Goal: Transaction & Acquisition: Register for event/course

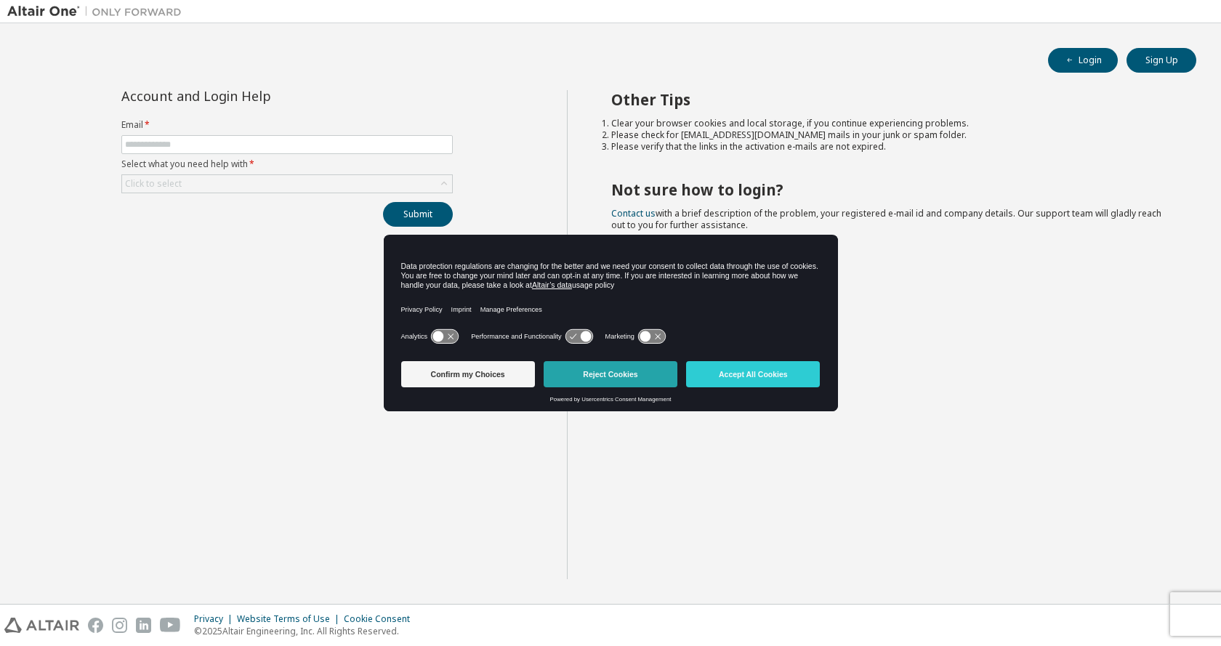
click at [611, 374] on button "Reject Cookies" at bounding box center [611, 374] width 134 height 26
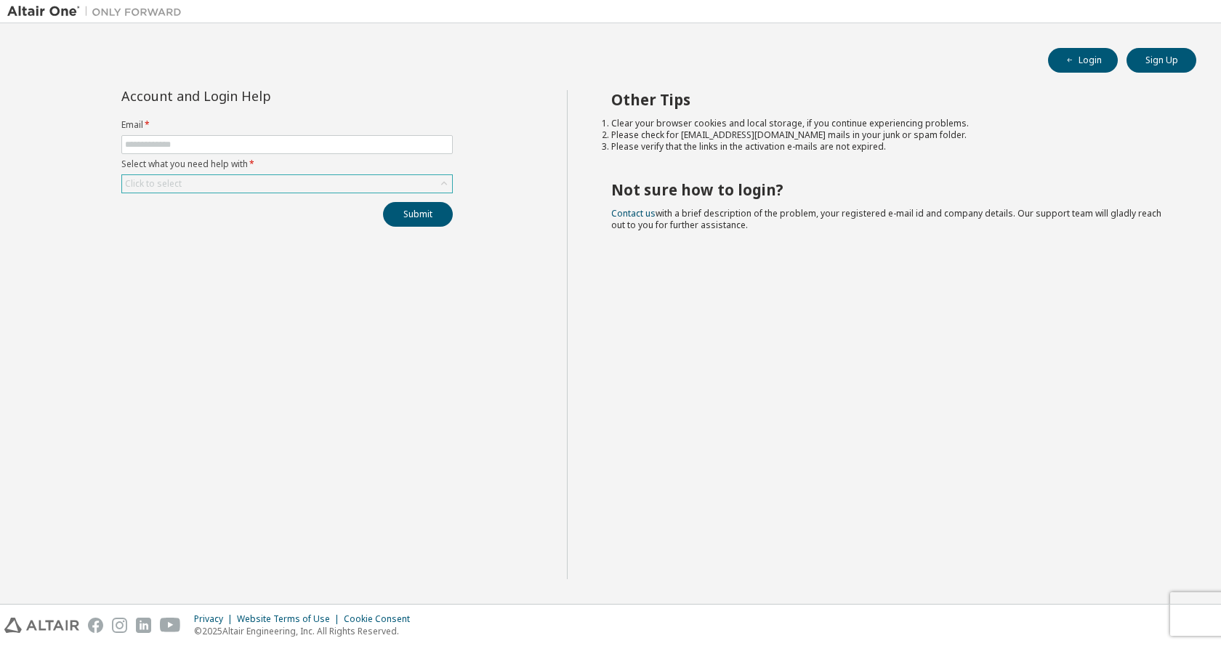
click at [159, 179] on div "Click to select" at bounding box center [153, 184] width 57 height 12
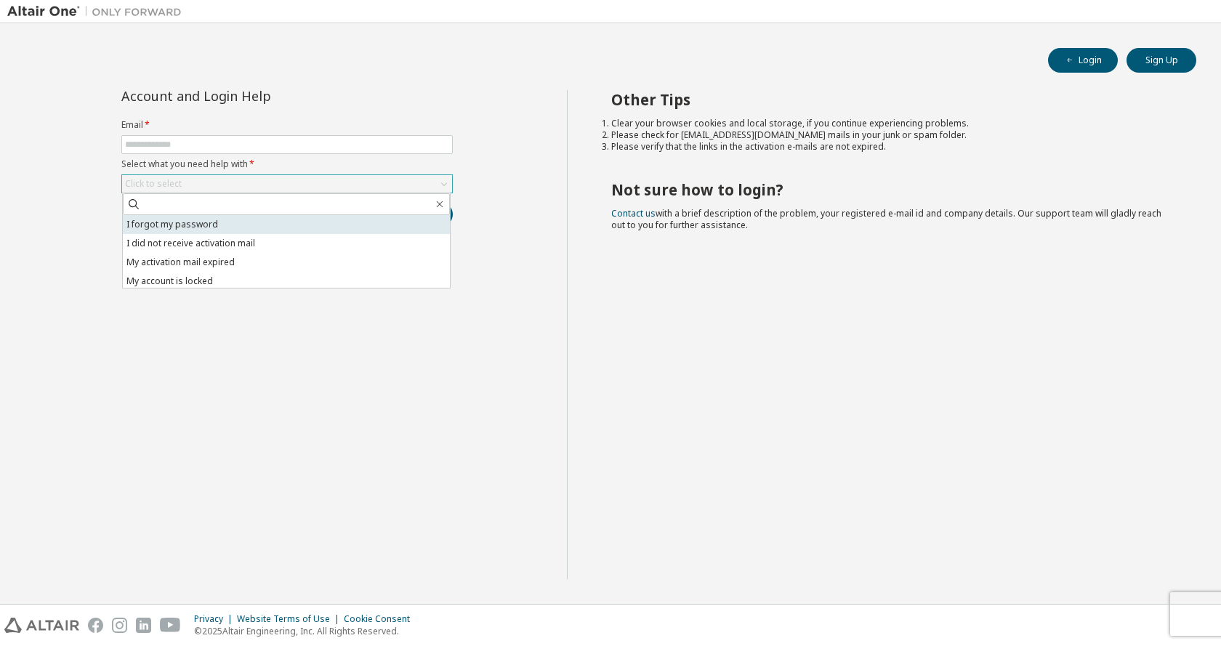
click at [174, 222] on li "I forgot my password" at bounding box center [286, 224] width 327 height 19
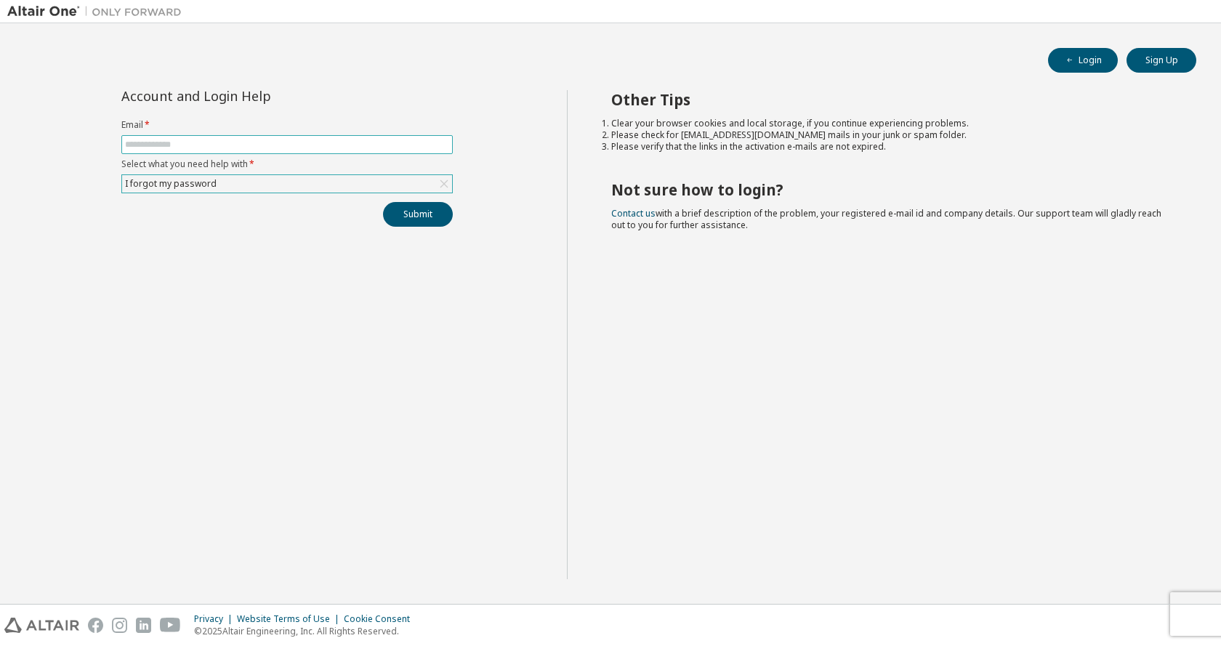
click at [217, 145] on input "text" at bounding box center [287, 145] width 324 height 12
type input "**********"
click at [432, 217] on button "Submit" at bounding box center [418, 214] width 70 height 25
drag, startPoint x: 1193, startPoint y: 611, endPoint x: 1185, endPoint y: 612, distance: 8.0
click at [1187, 612] on button "button" at bounding box center [1190, 617] width 9 height 13
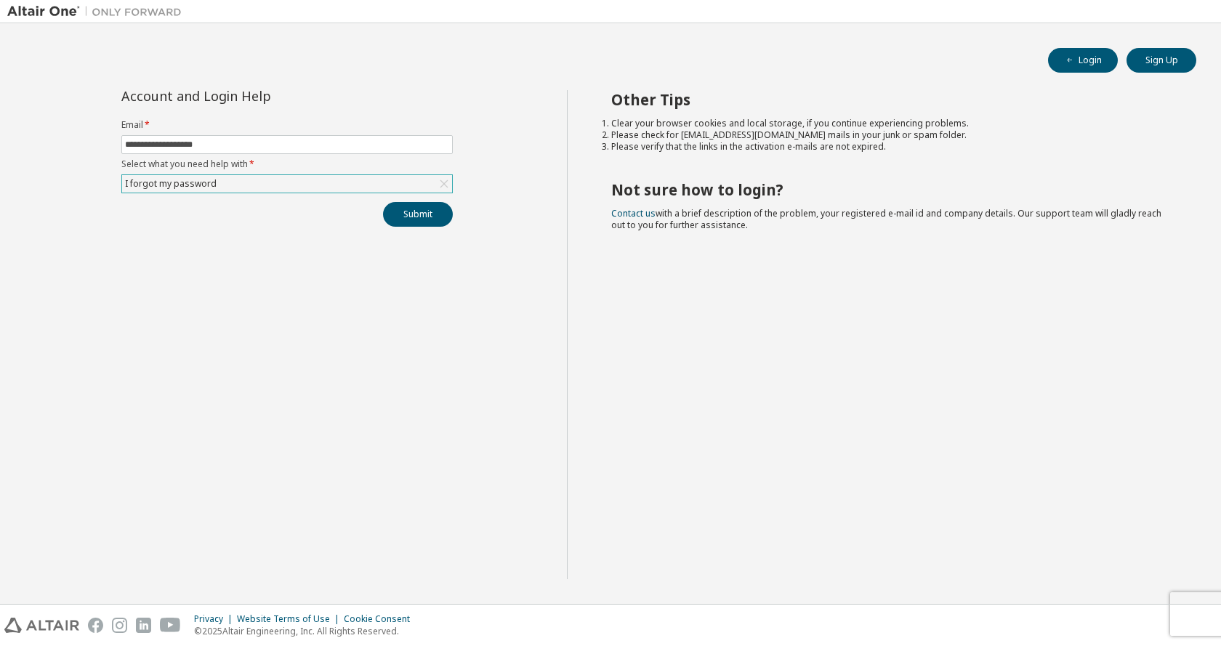
click at [248, 164] on label "Select what you need help with *" at bounding box center [286, 164] width 331 height 12
click at [236, 177] on div "I forgot my password" at bounding box center [287, 183] width 330 height 17
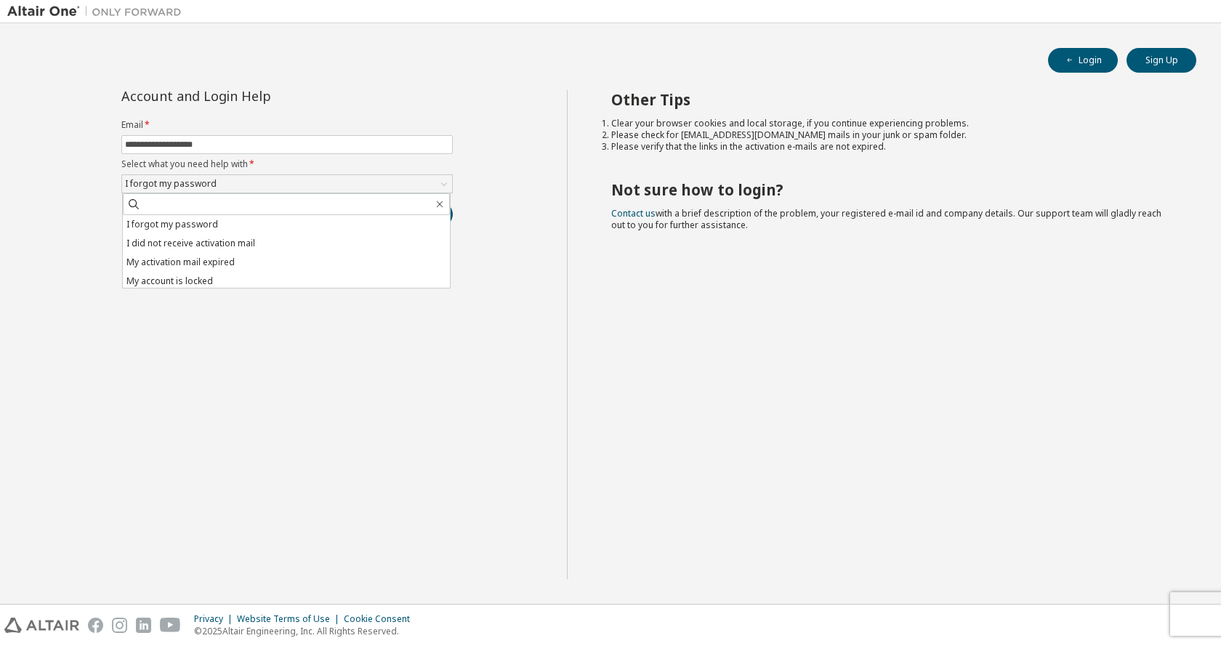
click at [193, 359] on div "**********" at bounding box center [287, 334] width 560 height 489
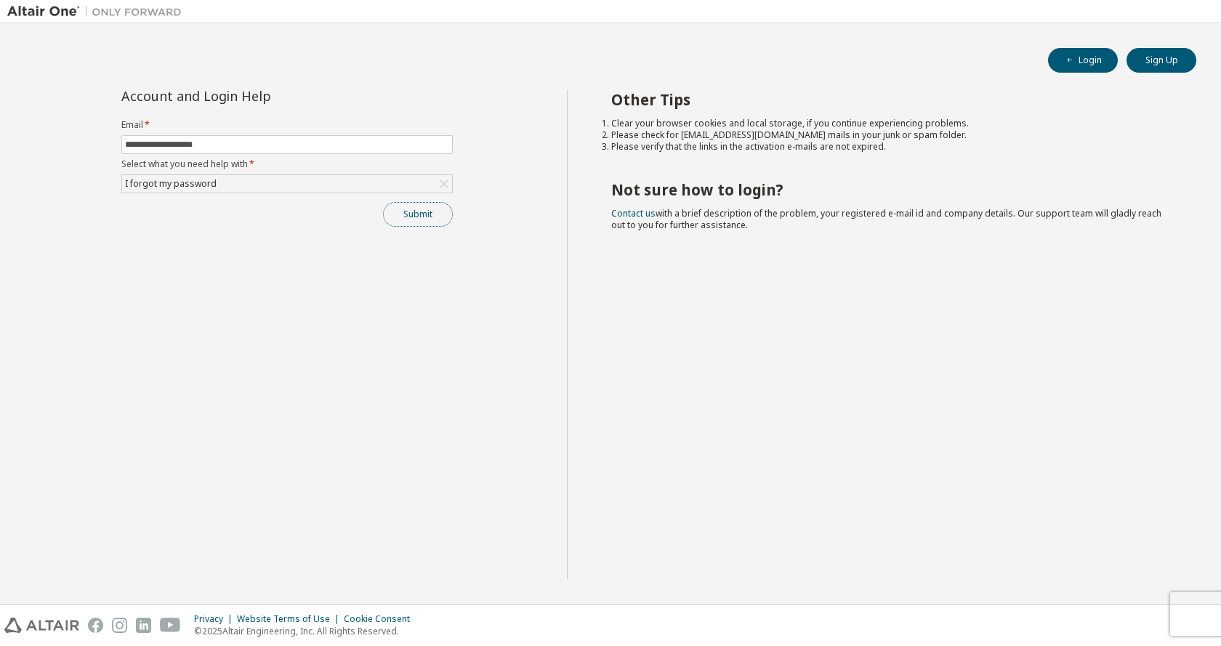
click at [402, 213] on button "Submit" at bounding box center [418, 214] width 70 height 25
click at [1189, 616] on icon "button" at bounding box center [1190, 616] width 9 height 9
click at [1154, 55] on button "Sign Up" at bounding box center [1162, 60] width 70 height 25
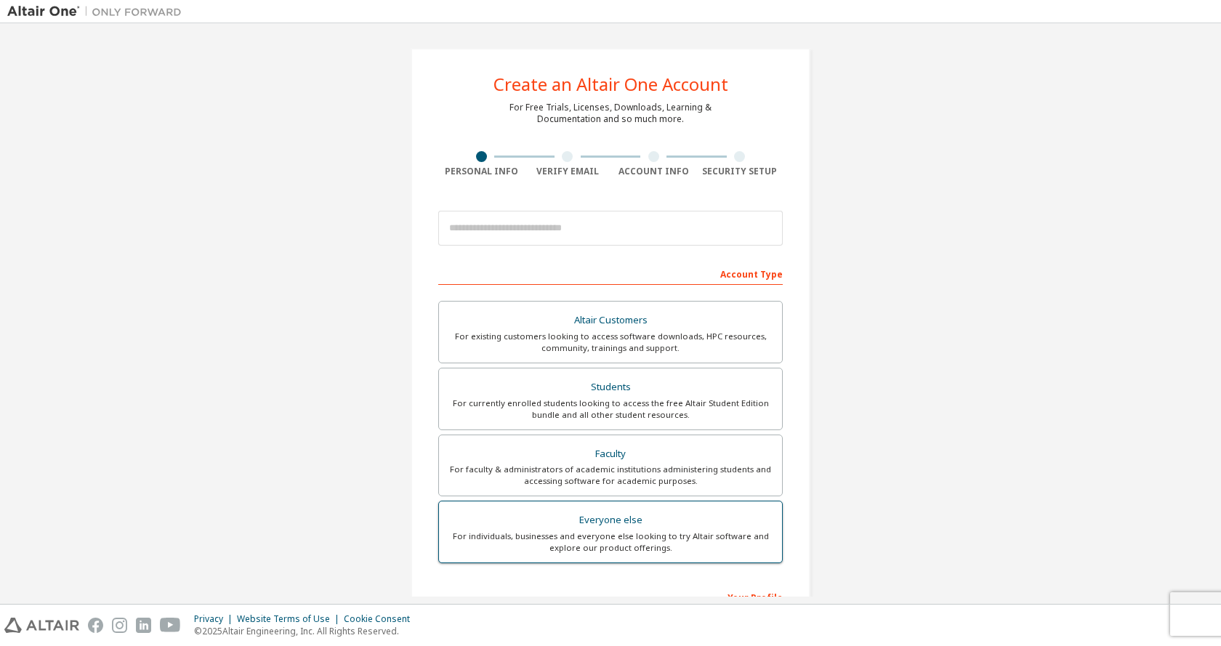
click at [539, 533] on div "For individuals, businesses and everyone else looking to try Altair software an…" at bounding box center [611, 542] width 326 height 23
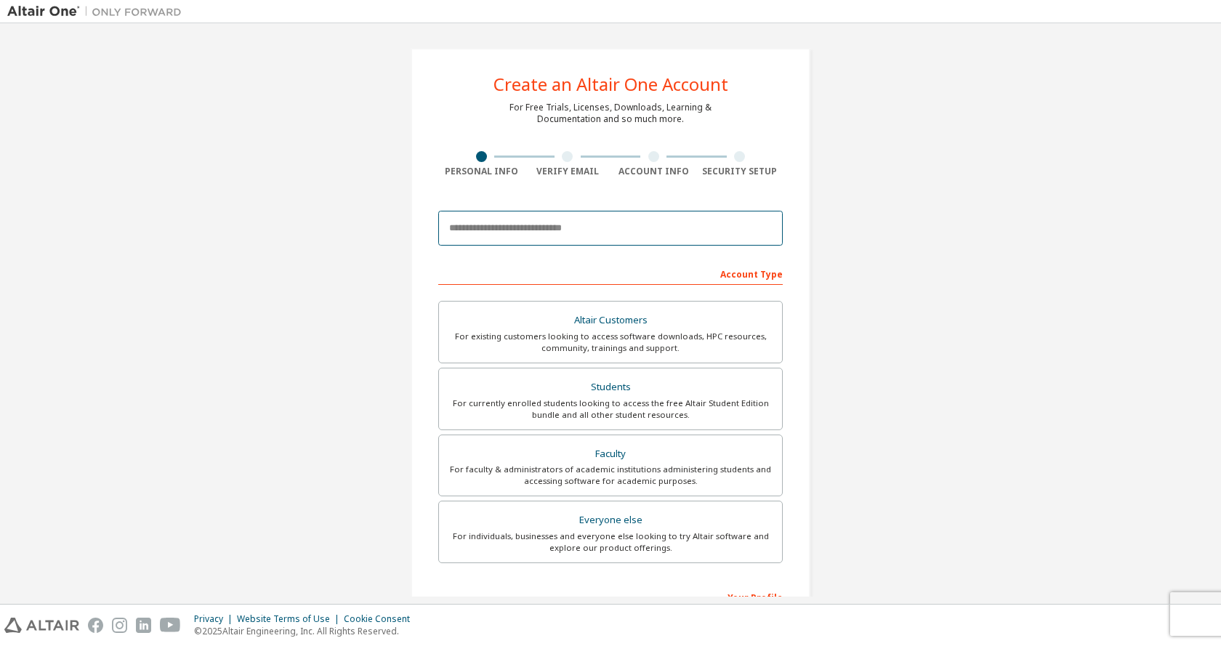
click at [529, 228] on input "email" at bounding box center [610, 228] width 344 height 35
type input "**********"
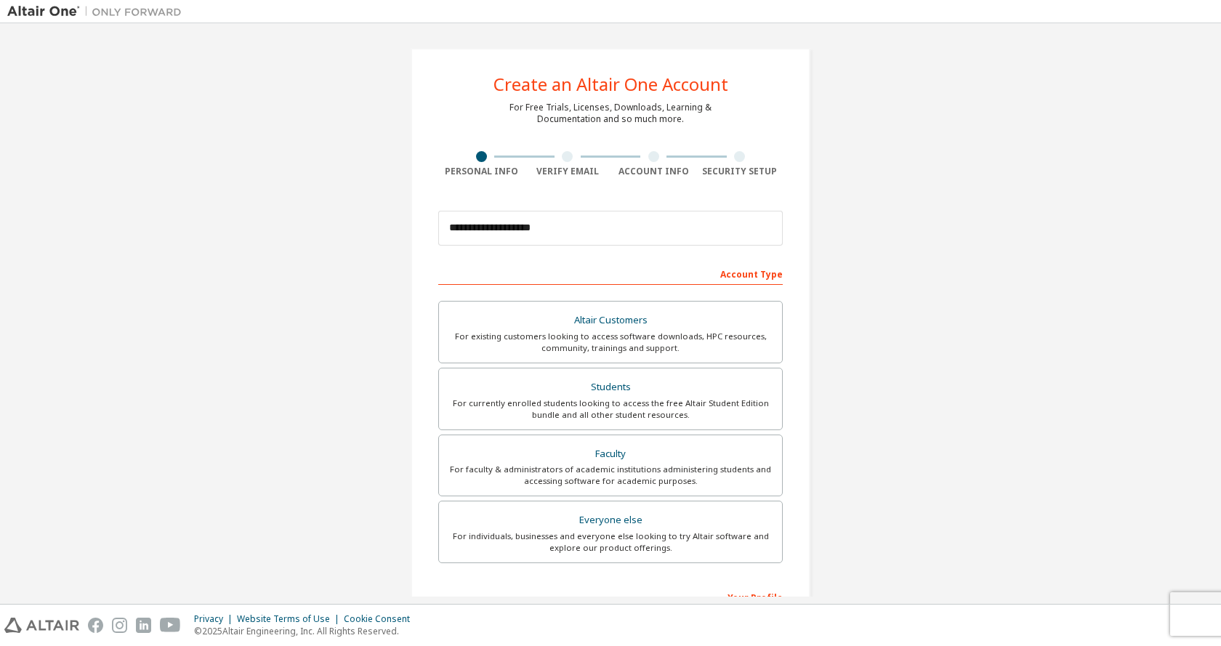
type input "******"
type input "*****"
click at [563, 164] on div "Verify Email" at bounding box center [568, 164] width 86 height 26
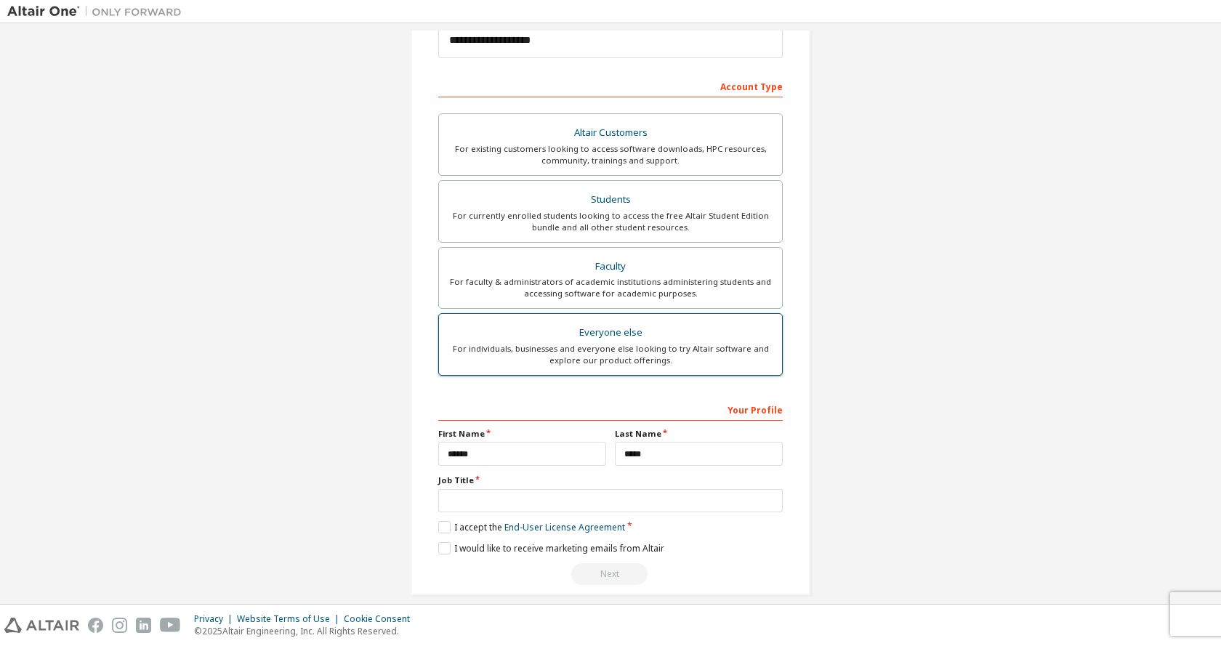
scroll to position [203, 0]
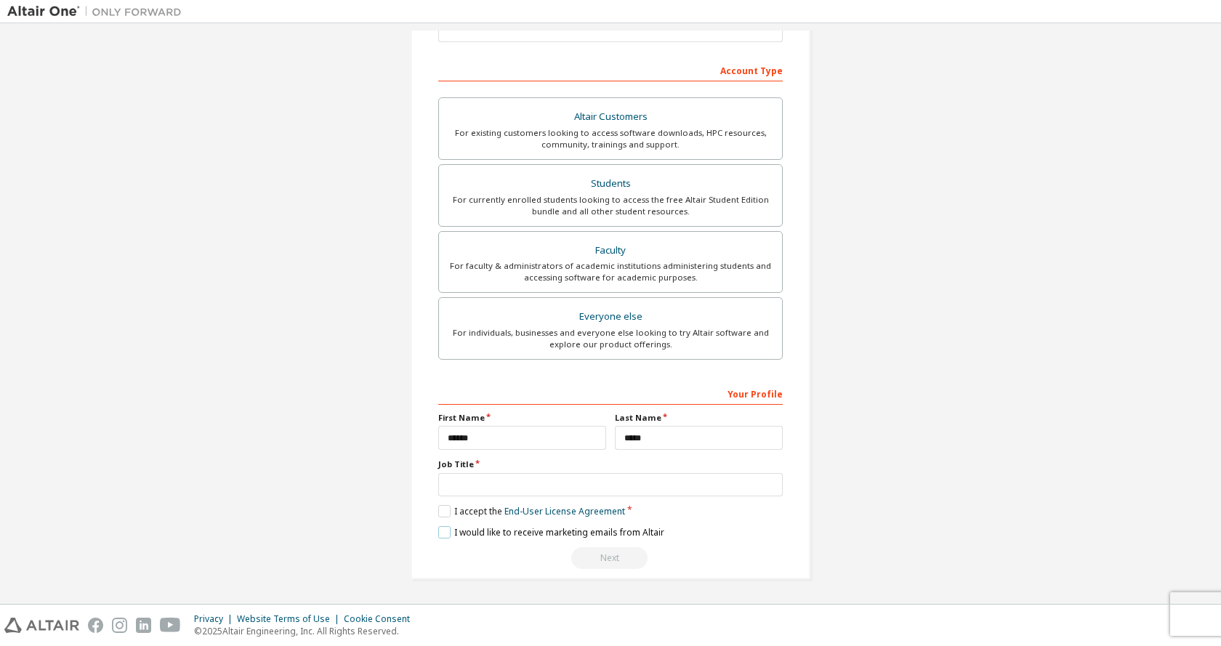
click at [439, 531] on label "I would like to receive marketing emails from Altair" at bounding box center [551, 532] width 226 height 12
click at [445, 510] on label "I accept the End-User License Agreement" at bounding box center [531, 511] width 187 height 12
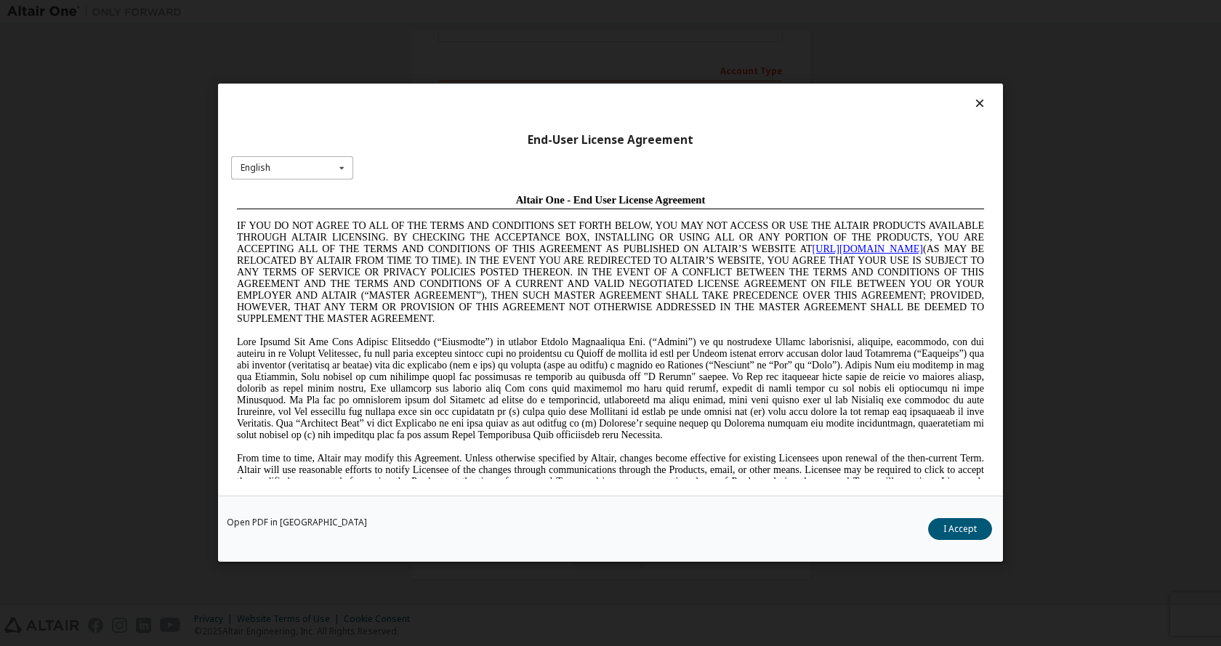
scroll to position [0, 0]
click at [341, 173] on icon at bounding box center [342, 168] width 18 height 23
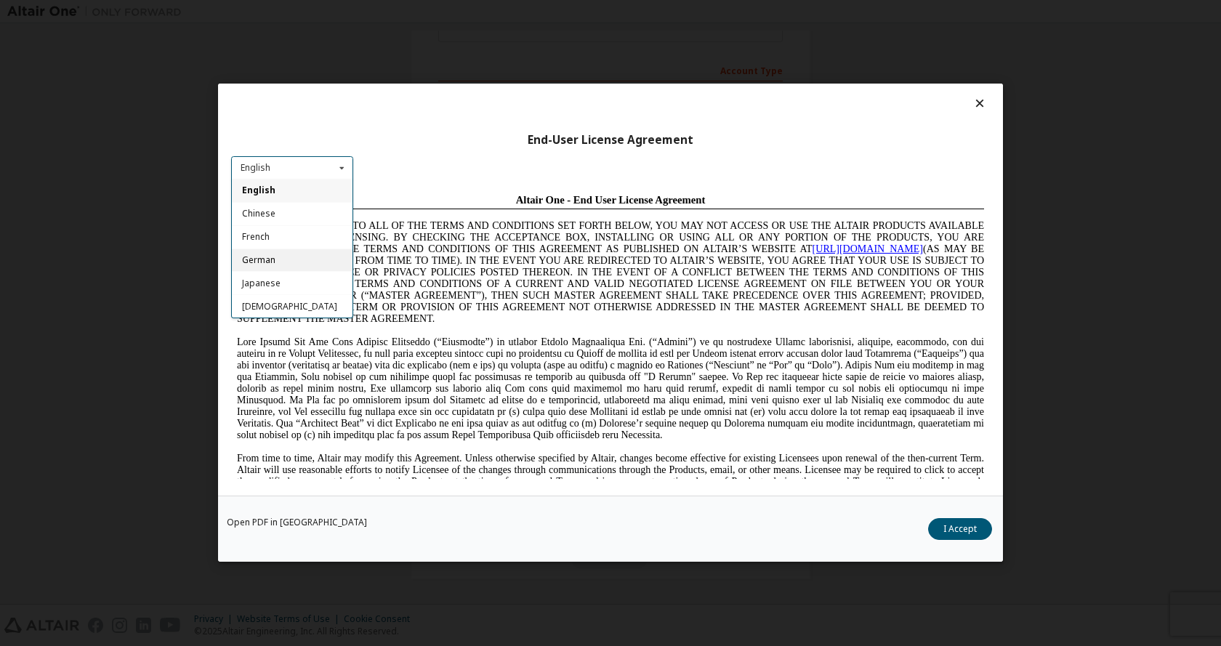
click at [288, 261] on div "German" at bounding box center [292, 260] width 121 height 23
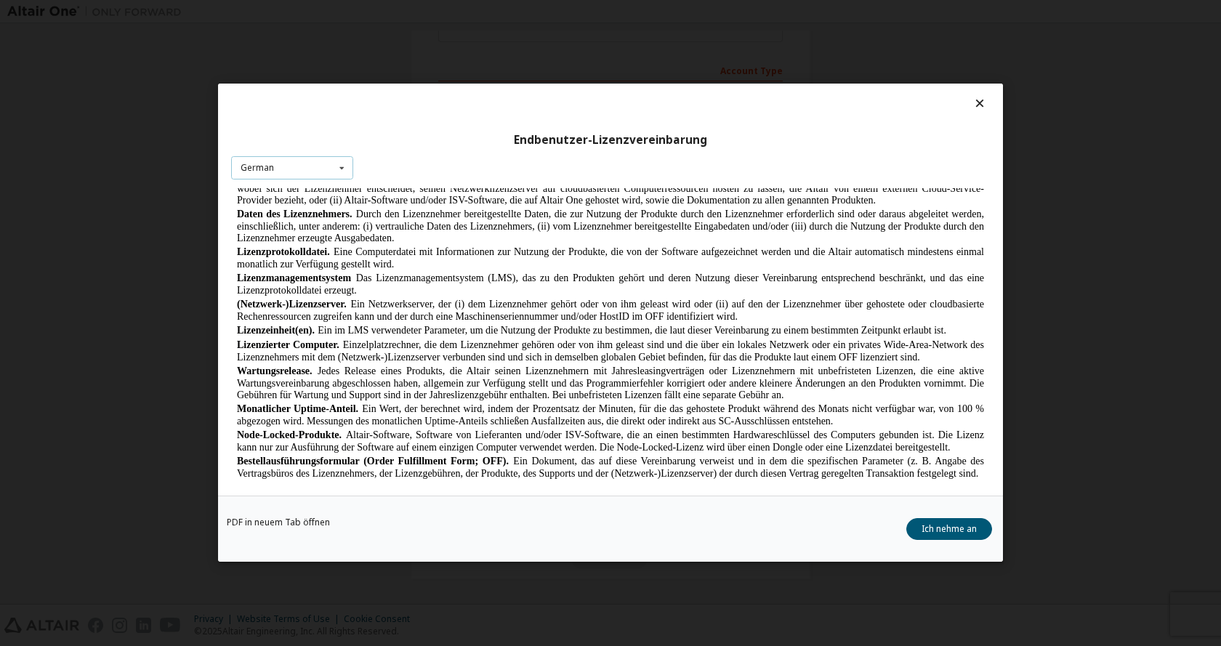
scroll to position [581, 0]
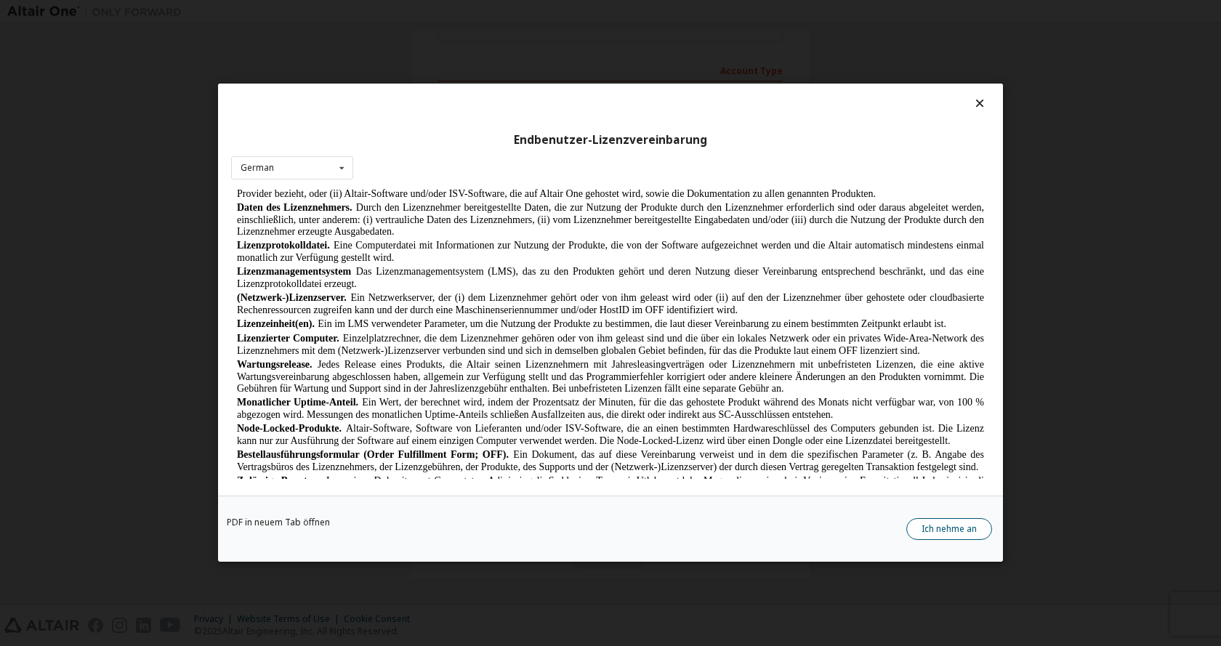
click at [926, 527] on button "Ich nehme an" at bounding box center [949, 530] width 86 height 22
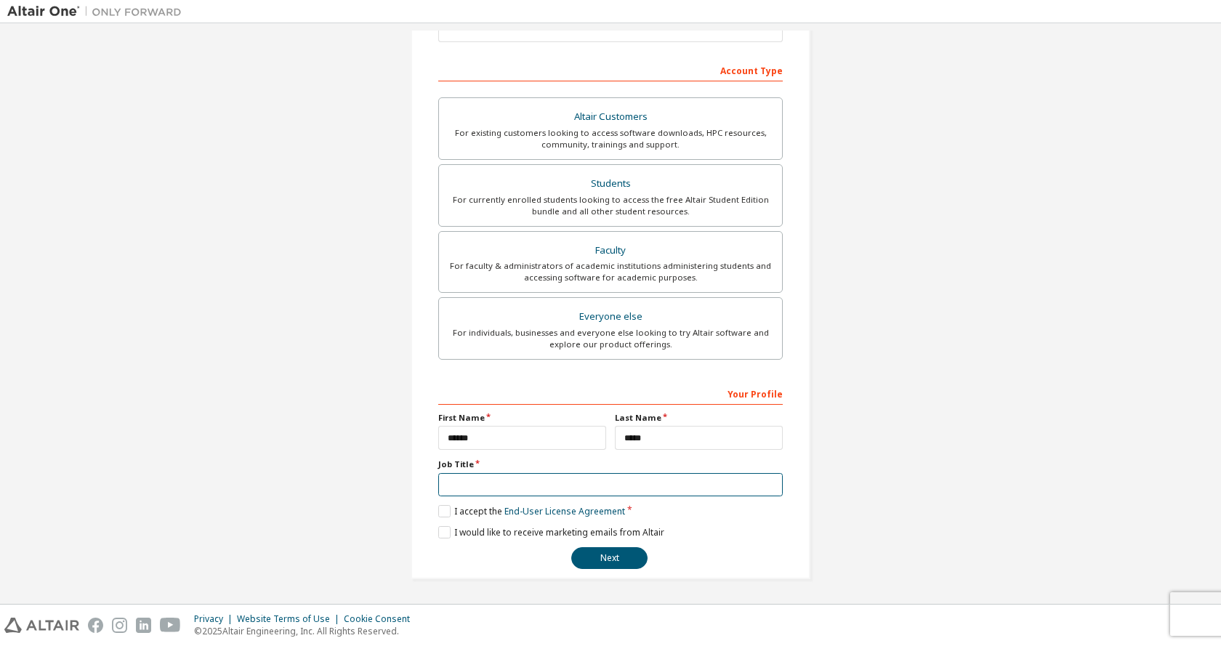
click at [479, 485] on input "text" at bounding box center [610, 485] width 344 height 24
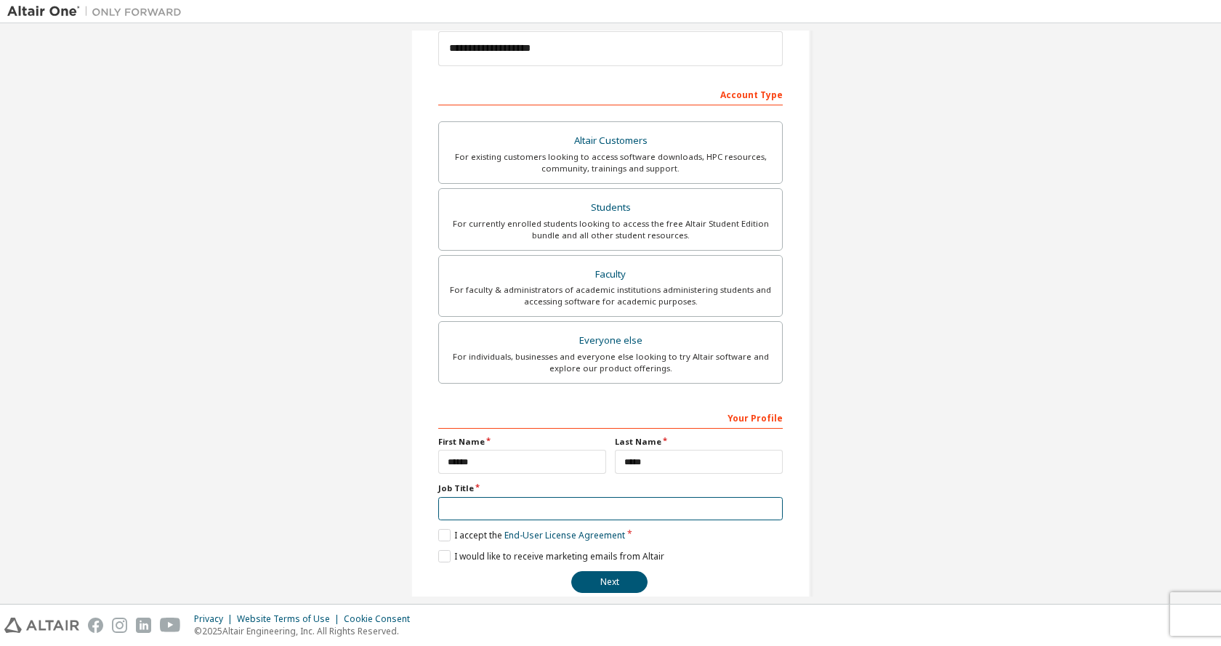
scroll to position [203, 0]
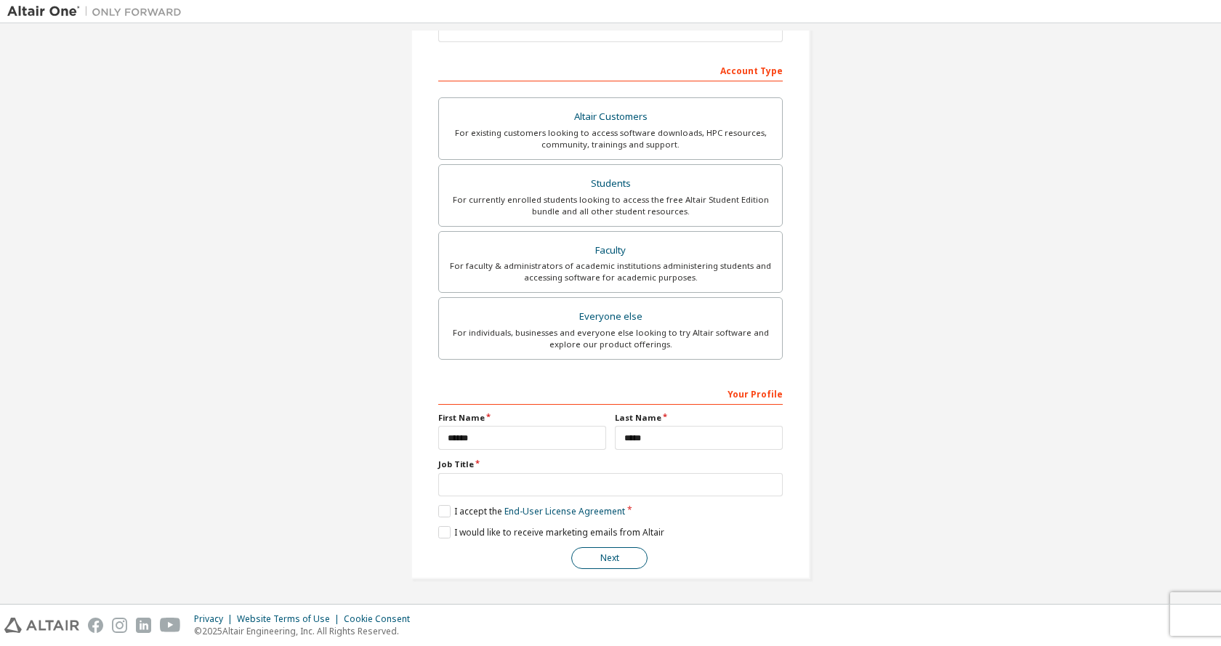
click at [608, 552] on button "Next" at bounding box center [609, 558] width 76 height 22
click at [610, 517] on link "End-User License Agreement" at bounding box center [564, 511] width 121 height 12
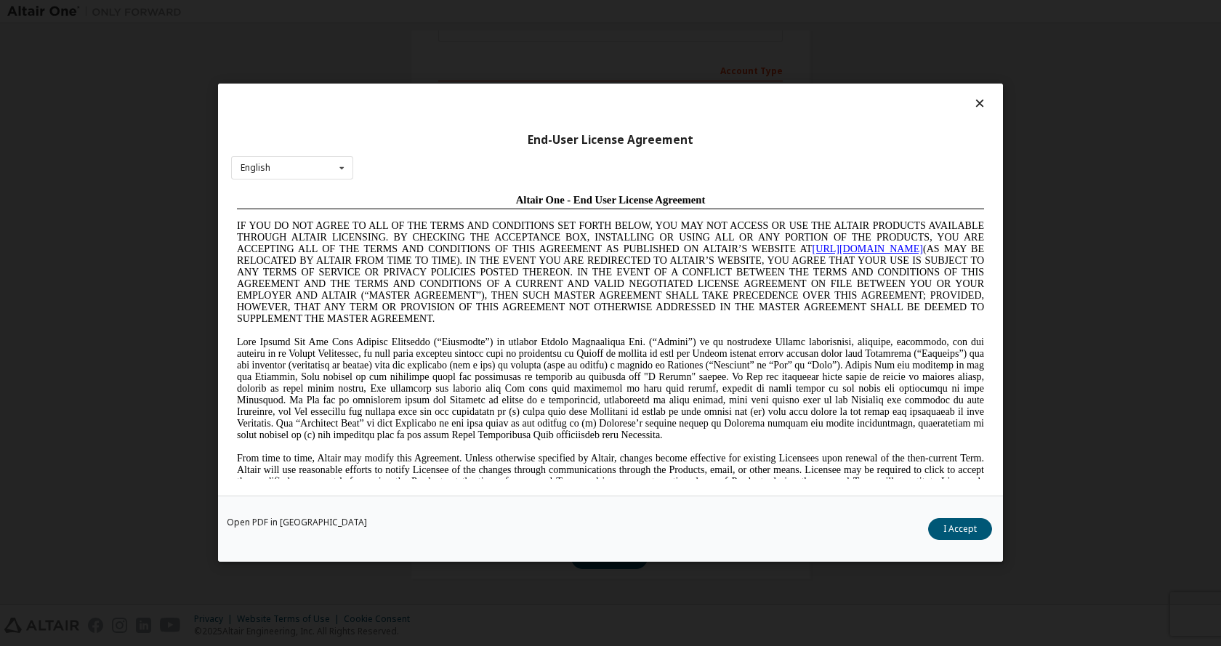
scroll to position [0, 0]
click at [979, 108] on icon at bounding box center [979, 103] width 15 height 13
